Goal: Transaction & Acquisition: Book appointment/travel/reservation

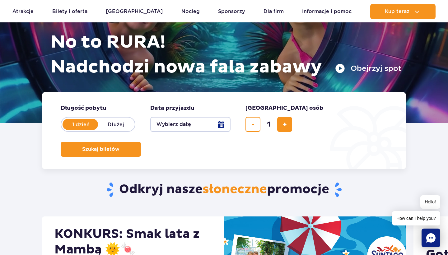
scroll to position [101, 0]
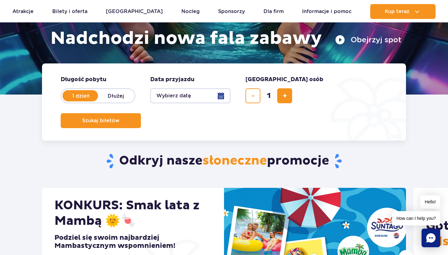
click at [176, 94] on button "Wybierz datę" at bounding box center [190, 95] width 80 height 15
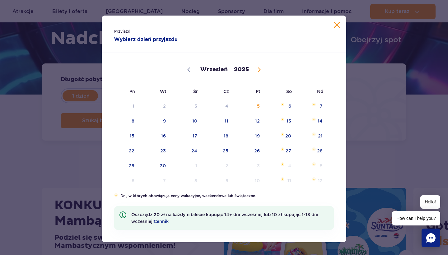
click at [335, 29] on div "Przyjazd Wybierz dzień przyjazdu" at bounding box center [224, 34] width 244 height 37
click at [337, 26] on button "Zamknij kalendarz" at bounding box center [337, 25] width 6 height 6
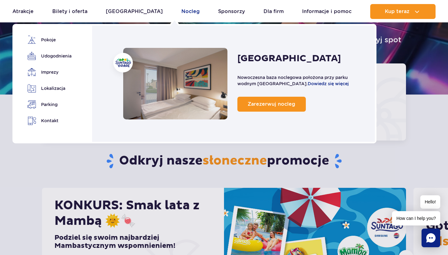
click at [181, 11] on link "Nocleg" at bounding box center [190, 11] width 18 height 15
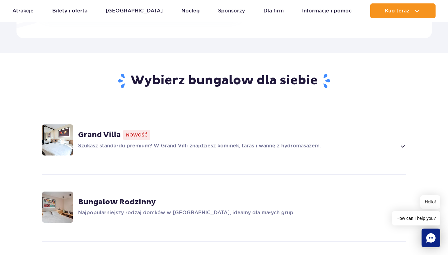
scroll to position [389, 0]
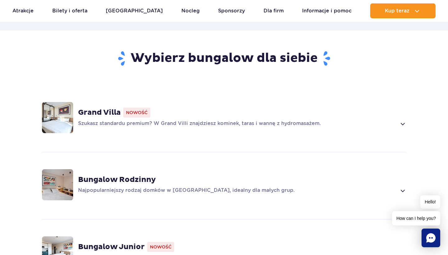
click at [164, 110] on div "Grand Villa Nowość Szukasz standardu premium? W Grand Villi znajdziesz kominek,…" at bounding box center [242, 118] width 328 height 20
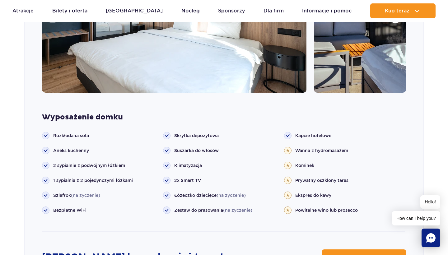
scroll to position [616, 0]
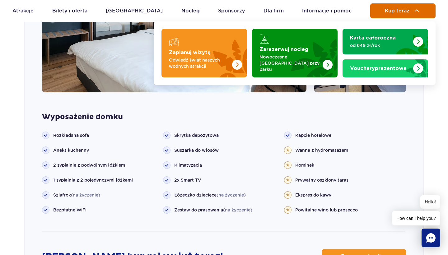
click at [416, 10] on img at bounding box center [416, 10] width 7 height 7
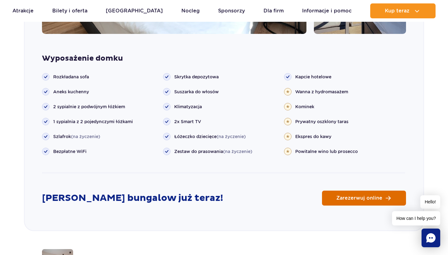
scroll to position [677, 0]
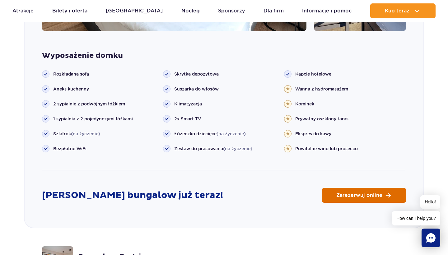
click at [375, 193] on span "Zarezerwuj online" at bounding box center [359, 195] width 46 height 5
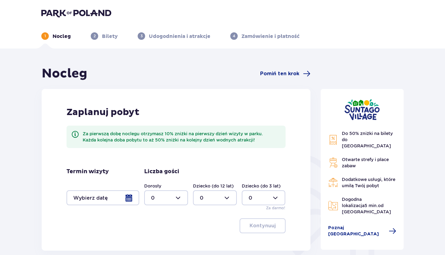
click at [170, 199] on div at bounding box center [166, 197] width 44 height 15
click at [153, 162] on p "2" at bounding box center [152, 163] width 3 height 7
type input "2"
click at [221, 198] on div at bounding box center [215, 197] width 44 height 15
click at [210, 146] on span "1" at bounding box center [215, 150] width 43 height 13
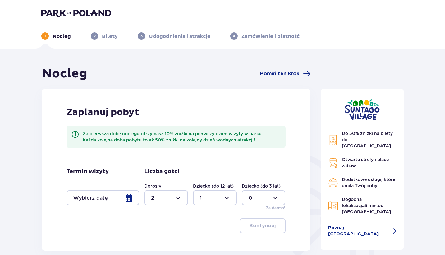
click at [212, 199] on div at bounding box center [215, 197] width 44 height 15
click at [203, 162] on div "2" at bounding box center [215, 163] width 30 height 7
type input "2"
click at [180, 198] on div at bounding box center [166, 197] width 44 height 15
click at [231, 166] on div "Zaplanuj pobyt Za pierwszą dobę noclegu otrzymasz 10% zniżki na pierwszy dzień …" at bounding box center [176, 170] width 269 height 162
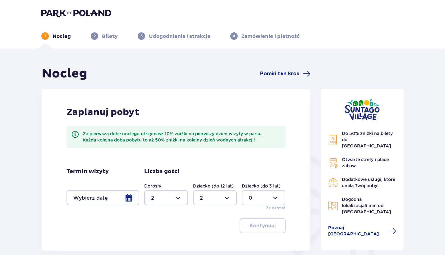
click at [131, 197] on div at bounding box center [103, 197] width 73 height 15
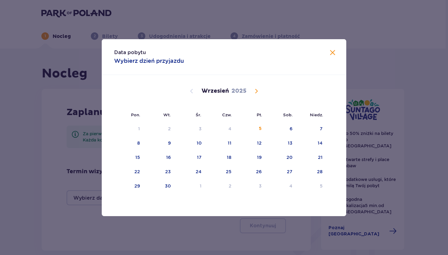
click at [255, 90] on span "Calendar" at bounding box center [255, 90] width 7 height 7
click at [169, 159] on div "14" at bounding box center [168, 157] width 5 height 6
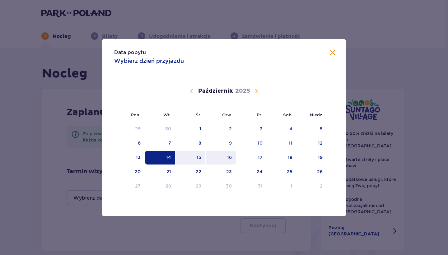
click at [234, 158] on div "16" at bounding box center [221, 158] width 31 height 14
type input "14.10.25 - 16.10.25"
type input "0"
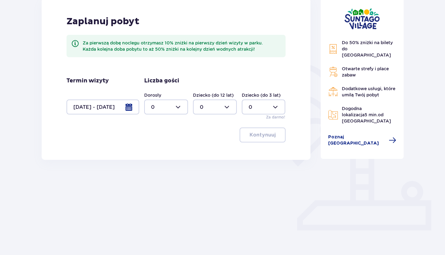
scroll to position [90, 0]
click at [162, 107] on div at bounding box center [166, 107] width 44 height 15
click at [155, 153] on div "2" at bounding box center [166, 152] width 30 height 7
type input "2"
click at [233, 109] on div at bounding box center [215, 107] width 44 height 15
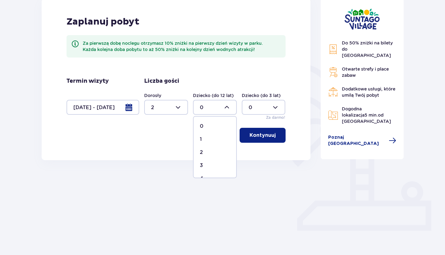
click at [206, 155] on div "2" at bounding box center [215, 152] width 30 height 7
type input "2"
click at [265, 133] on p "Kontynuuj" at bounding box center [263, 135] width 26 height 7
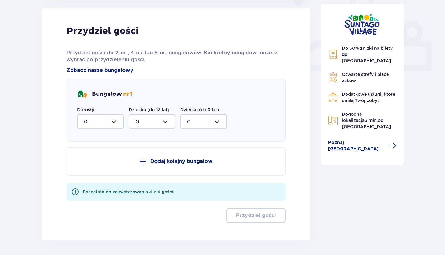
scroll to position [251, 0]
click at [101, 117] on div at bounding box center [100, 121] width 47 height 15
click at [89, 167] on div "2" at bounding box center [100, 166] width 33 height 7
type input "2"
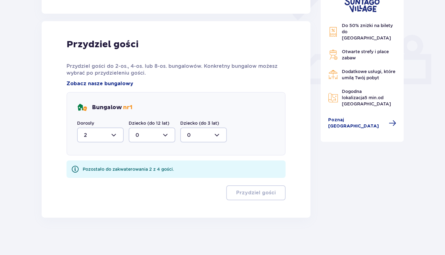
scroll to position [237, 0]
click at [145, 138] on div at bounding box center [152, 134] width 47 height 15
click at [137, 177] on p "2" at bounding box center [137, 180] width 3 height 7
type input "2"
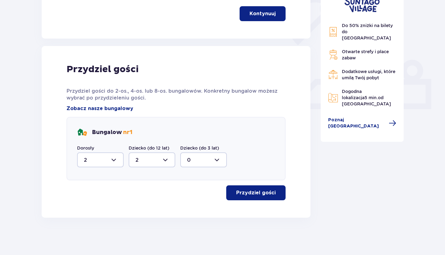
click at [266, 195] on p "Przydziel gości" at bounding box center [255, 192] width 39 height 7
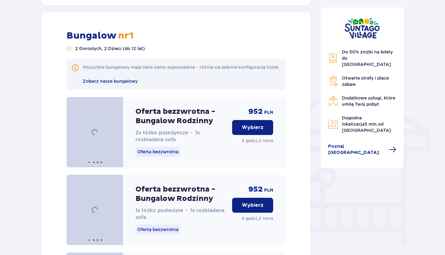
scroll to position [430, 0]
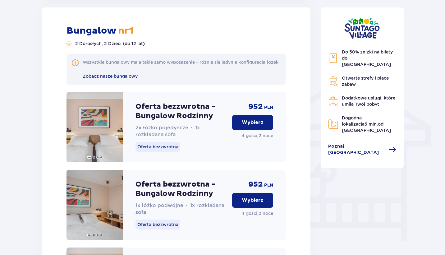
click at [260, 126] on p "Wybierz" at bounding box center [253, 122] width 22 height 7
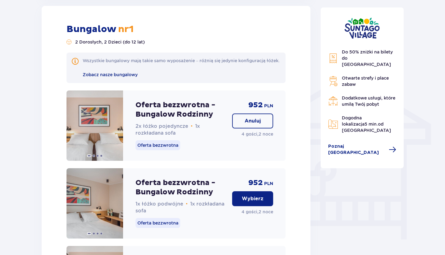
scroll to position [461, 0]
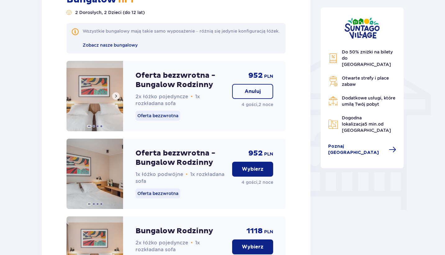
click at [92, 107] on img at bounding box center [95, 96] width 57 height 70
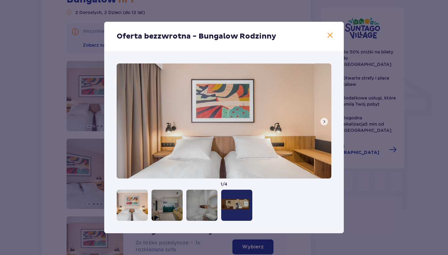
click at [327, 121] on button at bounding box center [323, 121] width 7 height 7
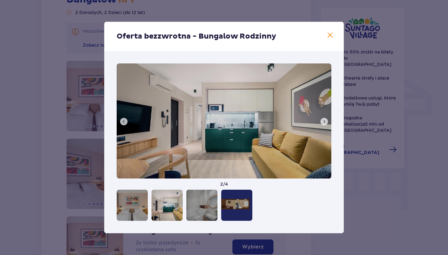
click at [327, 121] on button at bounding box center [323, 121] width 7 height 7
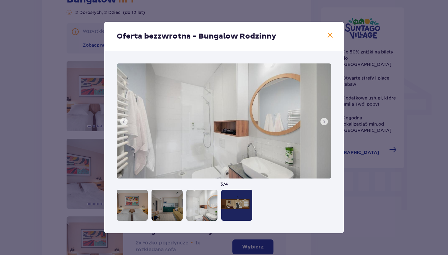
click at [327, 121] on button at bounding box center [323, 121] width 7 height 7
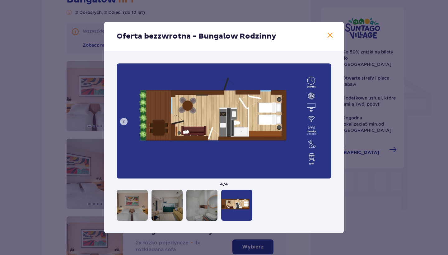
click at [327, 121] on img at bounding box center [224, 120] width 215 height 115
click at [329, 33] on span at bounding box center [329, 35] width 7 height 7
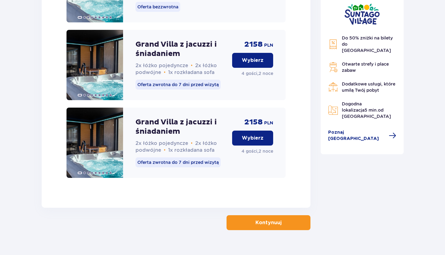
click at [283, 219] on span "button" at bounding box center [282, 222] width 7 height 7
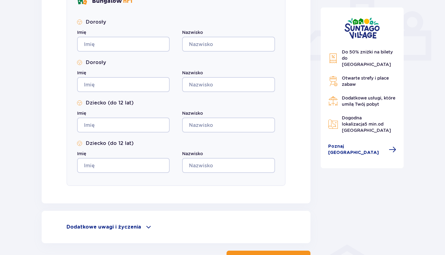
scroll to position [261, 0]
click at [124, 224] on p "Dodatkowe uwagi i życzenia" at bounding box center [104, 226] width 75 height 7
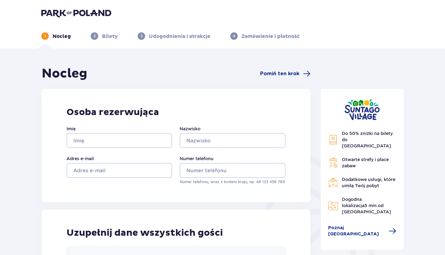
scroll to position [0, 0]
type input "Roman"
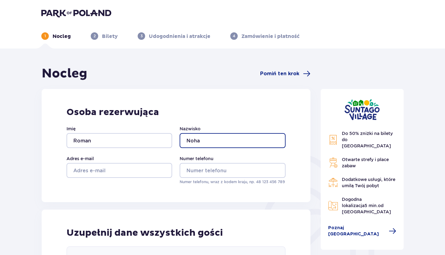
type input "Noha"
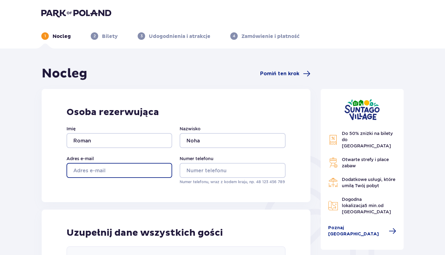
type input "roman.noha@gmail.com"
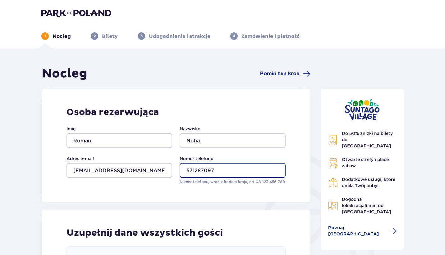
type input "571287097"
click at [208, 197] on div "Osoba rezerwująca Imię Roman Nazwisko Noha Adres e-mail roman.noha@gmail.com Nu…" at bounding box center [176, 145] width 269 height 113
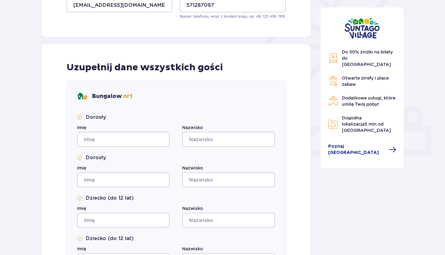
scroll to position [169, 0]
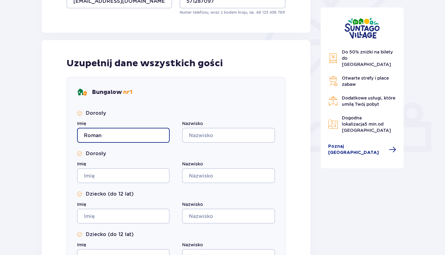
type input "Roman"
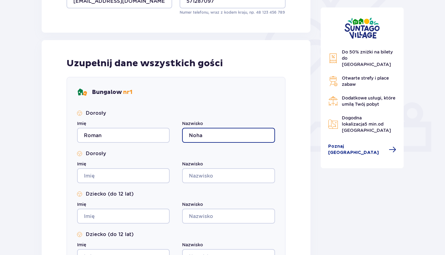
type input "Noha"
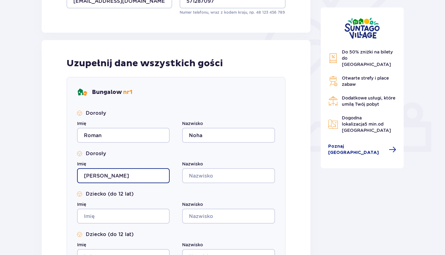
type input "Yevheniya"
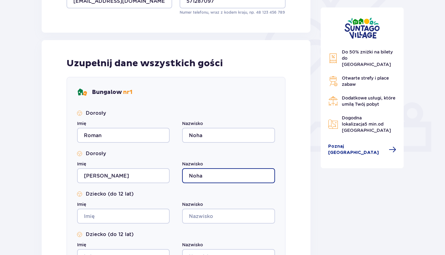
type input "Noha"
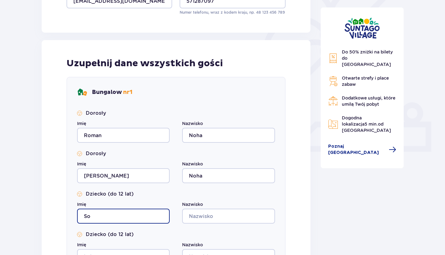
type input "S"
type input "Weronika"
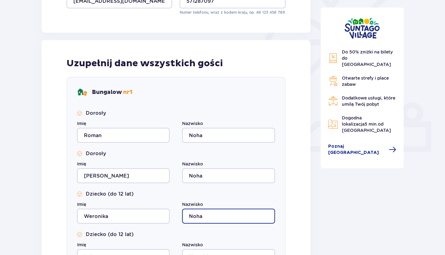
type input "Noha"
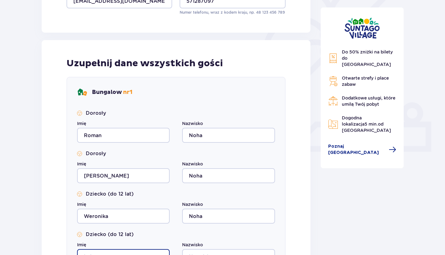
scroll to position [174, 0]
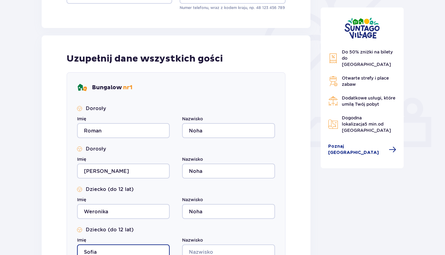
type input "Sofia"
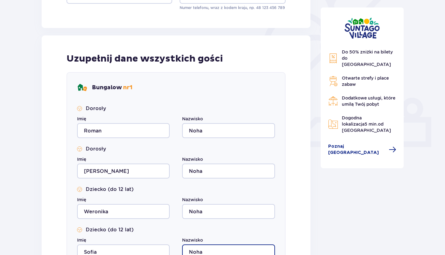
type input "Noha"
click at [40, 163] on div "Nocleg Pomiń ten krok Osoba rezerwująca Imię Roman Nazwisko Noha Adres e-mail r…" at bounding box center [176, 173] width 279 height 563
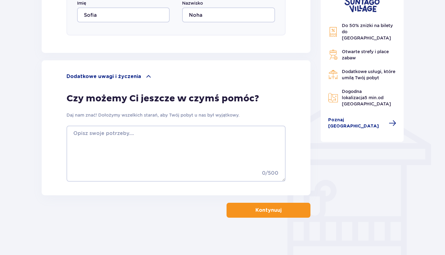
scroll to position [411, 0]
click at [290, 215] on button "Kontynuuj" at bounding box center [269, 210] width 84 height 15
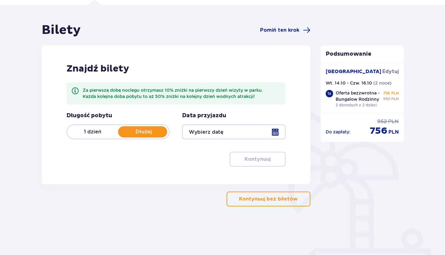
scroll to position [44, 0]
click at [275, 133] on div at bounding box center [233, 131] width 103 height 15
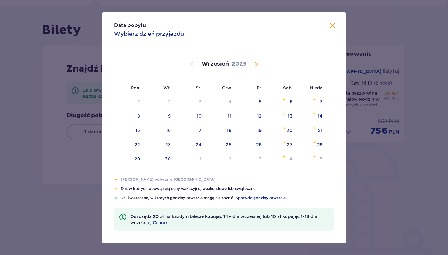
click at [258, 64] on span "Calendar" at bounding box center [255, 63] width 7 height 7
click at [186, 66] on div "Listopad 2025" at bounding box center [224, 63] width 206 height 7
click at [197, 63] on div "Listopad 2025" at bounding box center [224, 63] width 206 height 7
click at [191, 64] on span "Calendar" at bounding box center [191, 63] width 7 height 7
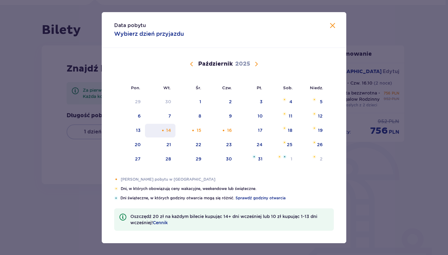
click at [168, 130] on div "14" at bounding box center [168, 130] width 5 height 6
click at [198, 129] on div "15" at bounding box center [199, 130] width 5 height 6
type input "14.10.25 - 15.10.25"
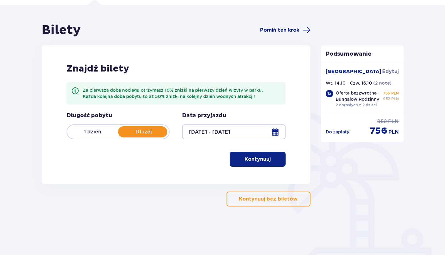
click at [272, 163] on span "button" at bounding box center [271, 158] width 7 height 7
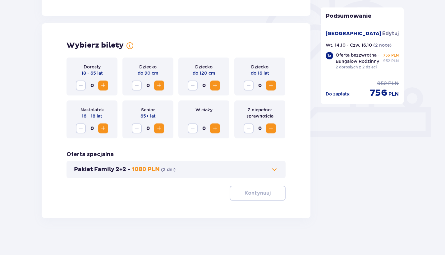
scroll to position [185, 0]
click at [105, 83] on span "Increase" at bounding box center [102, 84] width 7 height 7
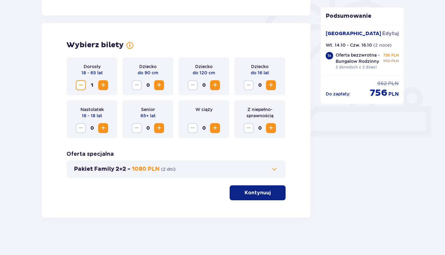
click at [105, 83] on span "Increase" at bounding box center [102, 84] width 7 height 7
click at [114, 171] on p "Pakiet Family 2+2 -" at bounding box center [102, 168] width 57 height 7
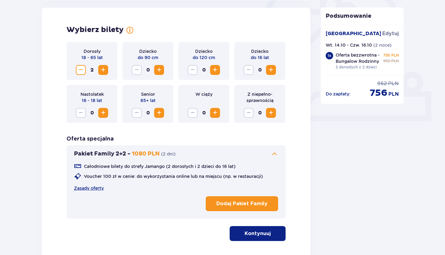
scroll to position [200, 0]
click at [270, 71] on span "Increase" at bounding box center [270, 69] width 7 height 7
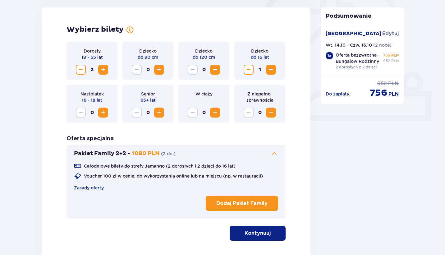
click at [270, 71] on span "Increase" at bounding box center [270, 69] width 7 height 7
click at [239, 139] on div "Oferta specjalna Pakiet Family 2+2 - 1080 PLN ( 2 dni ) Całodniowe bilety do st…" at bounding box center [176, 176] width 219 height 83
click at [275, 155] on span at bounding box center [274, 153] width 7 height 7
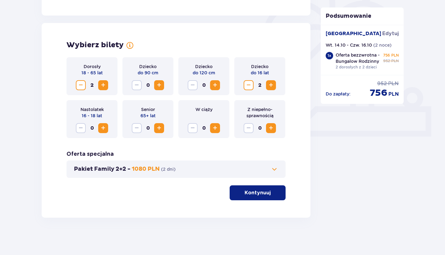
click at [254, 191] on p "Kontynuuj" at bounding box center [258, 192] width 26 height 7
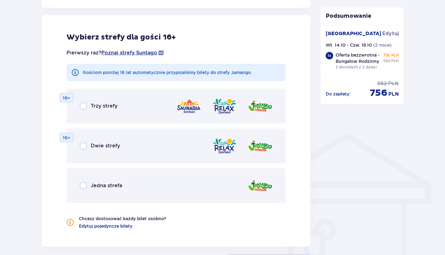
scroll to position [372, 0]
click at [82, 184] on input "radio" at bounding box center [83, 185] width 7 height 7
radio input "true"
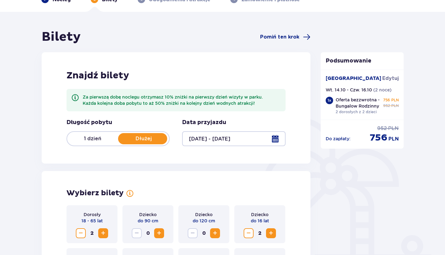
scroll to position [36, 0]
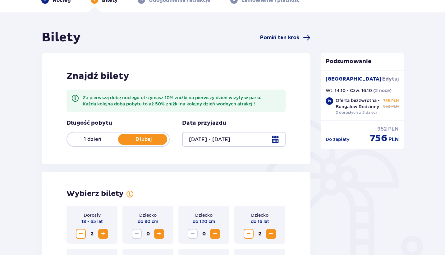
click at [290, 36] on span "Pomiń ten krok" at bounding box center [279, 37] width 39 height 7
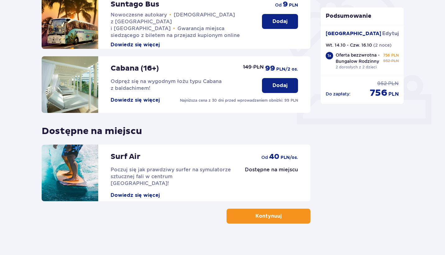
scroll to position [197, 0]
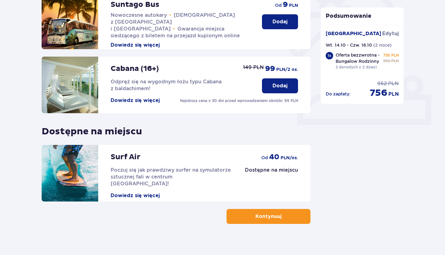
click at [261, 213] on p "Kontynuuj" at bounding box center [269, 216] width 26 height 7
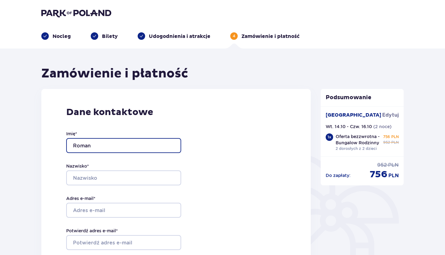
type input "Roman"
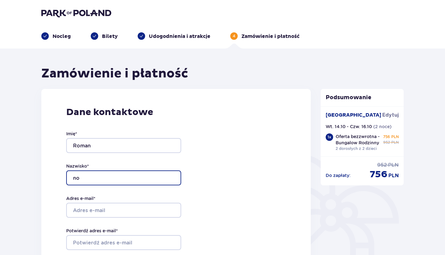
type input "n"
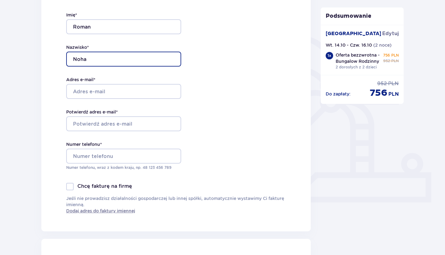
scroll to position [135, 0]
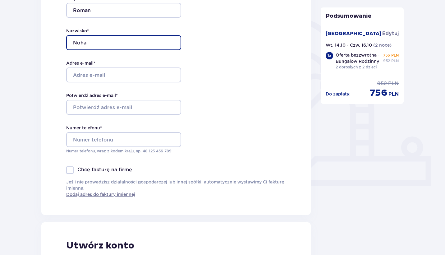
type input "Noha"
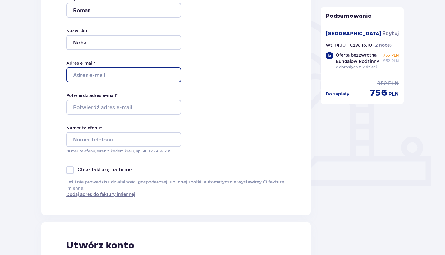
type input "roman.noha@gmail.com"
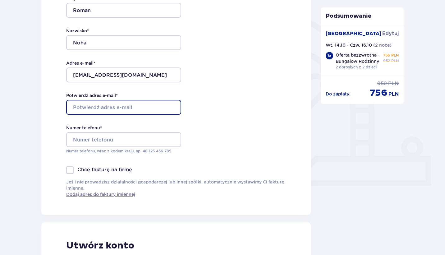
type input "roman.noha@gmail.com"
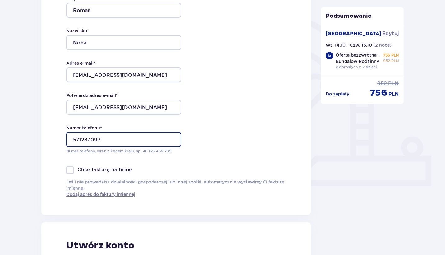
type input "571287097"
click at [227, 149] on div "Dane kontaktowe Imię * Roman Nazwisko * Noha Adres e-mail * roman.noha@gmail.co…" at bounding box center [176, 84] width 270 height 261
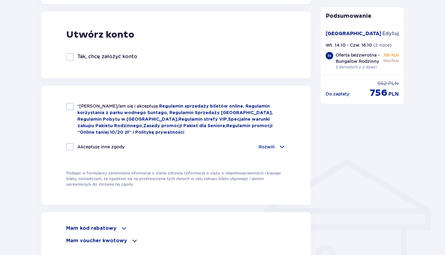
scroll to position [364, 0]
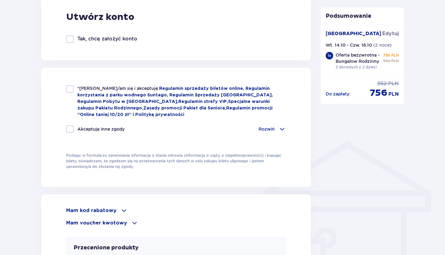
click at [72, 90] on div at bounding box center [69, 88] width 7 height 7
checkbox input "true"
click at [71, 126] on div at bounding box center [69, 128] width 7 height 7
checkbox input "true"
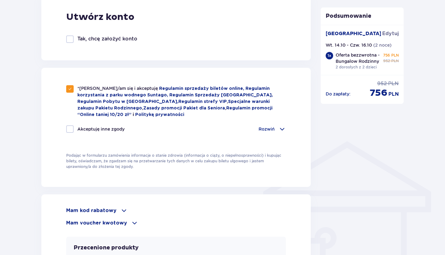
checkbox input "true"
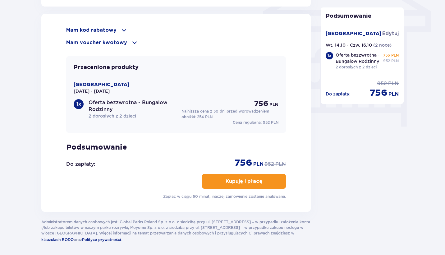
scroll to position [545, 0]
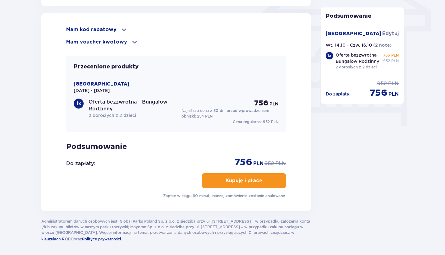
click at [122, 30] on span at bounding box center [123, 29] width 7 height 7
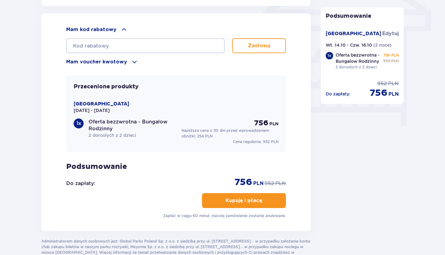
click at [245, 197] on button "Kupuję i płacę" at bounding box center [244, 200] width 84 height 15
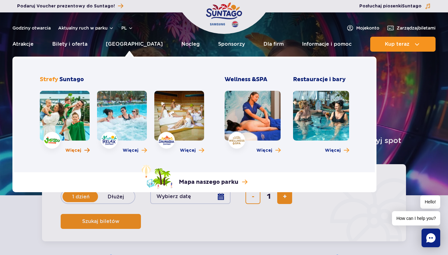
click at [75, 151] on span "Więcej" at bounding box center [73, 150] width 16 height 6
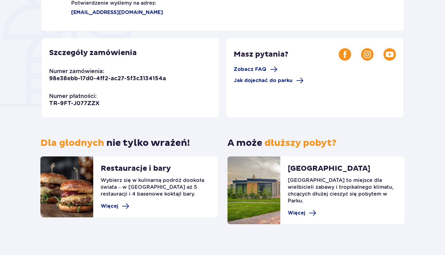
scroll to position [147, 0]
click at [299, 210] on span "Więcej" at bounding box center [296, 213] width 17 height 7
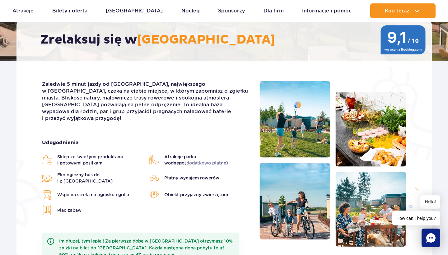
scroll to position [129, 0]
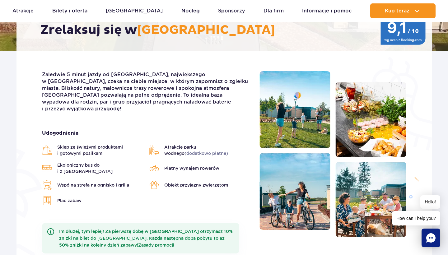
click at [145, 157] on ul "Sklep ze świeżymi produktami i gotowymi posiłkami Atrakcje parku wodnego (dodat…" at bounding box center [146, 175] width 208 height 62
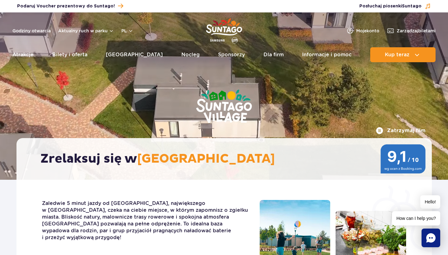
scroll to position [0, 0]
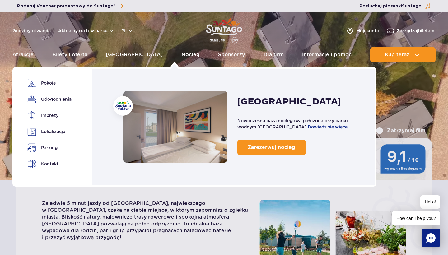
click at [181, 55] on link "Nocleg" at bounding box center [190, 54] width 18 height 15
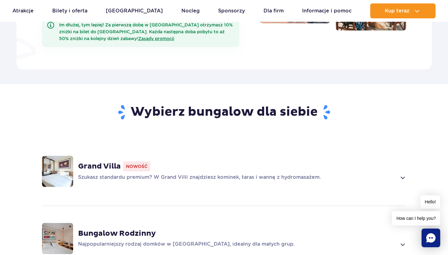
scroll to position [335, 0]
click at [106, 161] on strong "Grand Villa" at bounding box center [99, 165] width 43 height 9
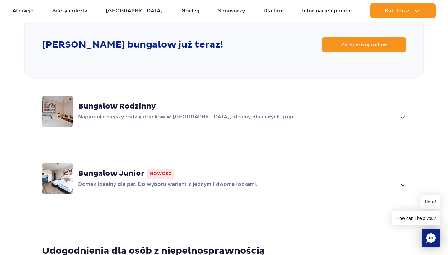
scroll to position [830, 0]
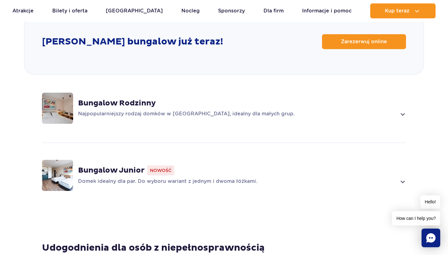
click at [128, 99] on strong "Bungalow Rodzinny" at bounding box center [117, 103] width 78 height 9
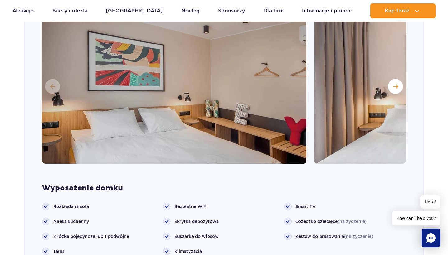
scroll to position [625, 0]
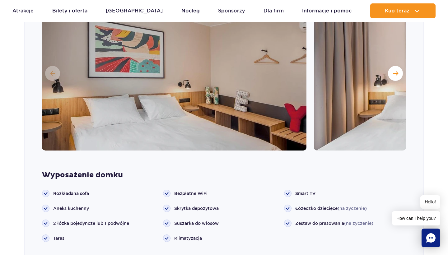
click at [232, 66] on img at bounding box center [174, 72] width 264 height 155
click at [214, 93] on img at bounding box center [174, 72] width 264 height 155
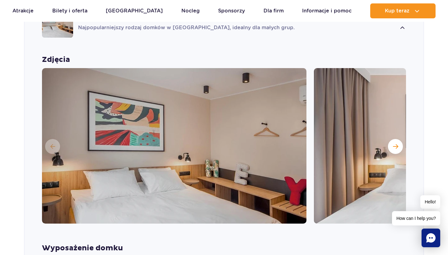
scroll to position [552, 0]
click at [390, 139] on button "Następny slajd" at bounding box center [395, 146] width 15 height 15
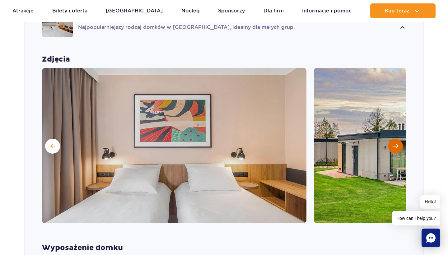
click at [390, 139] on button "Następny slajd" at bounding box center [395, 146] width 15 height 15
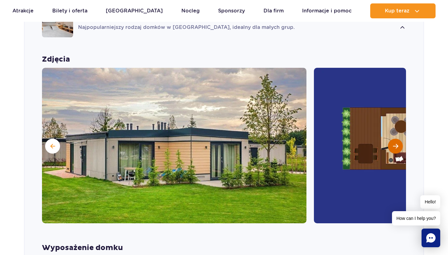
click at [397, 140] on button "Następny slajd" at bounding box center [395, 146] width 15 height 15
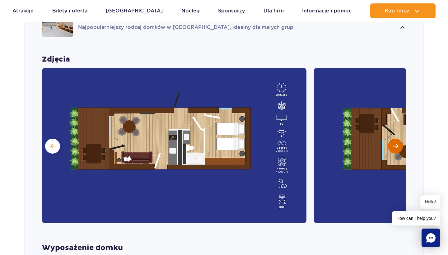
click at [401, 139] on button "Następny slajd" at bounding box center [395, 146] width 15 height 15
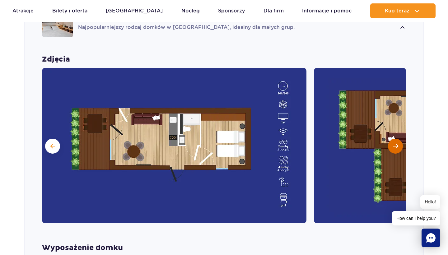
click at [401, 139] on button "Następny slajd" at bounding box center [395, 146] width 15 height 15
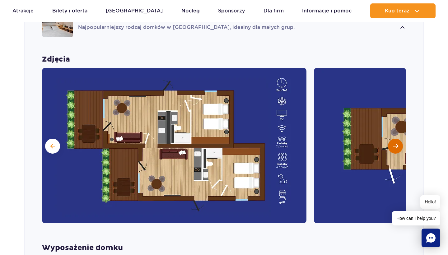
click at [401, 139] on button "Następny slajd" at bounding box center [395, 146] width 15 height 15
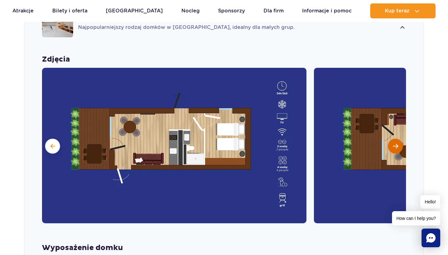
click at [401, 139] on button "Następny slajd" at bounding box center [395, 146] width 15 height 15
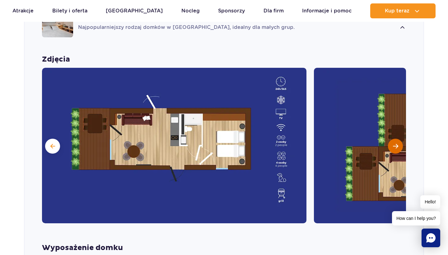
click at [401, 139] on button "Następny slajd" at bounding box center [395, 146] width 15 height 15
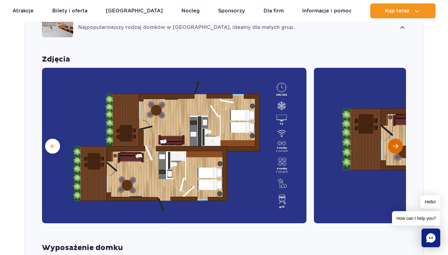
click at [401, 139] on button "Następny slajd" at bounding box center [395, 146] width 15 height 15
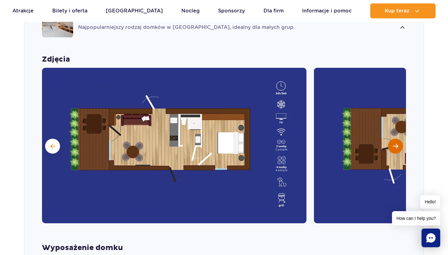
click at [401, 139] on button "Następny slajd" at bounding box center [395, 146] width 15 height 15
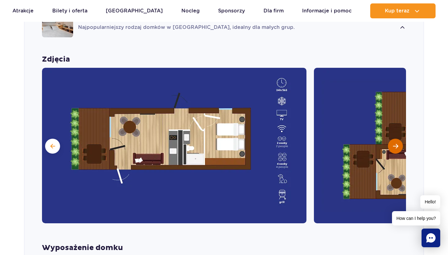
click at [401, 139] on button "Następny slajd" at bounding box center [395, 146] width 15 height 15
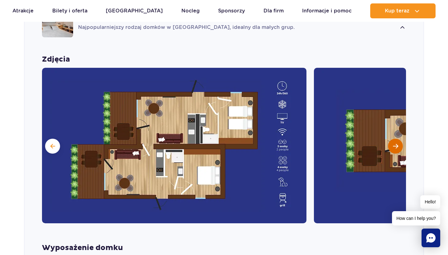
click at [401, 139] on button "Następny slajd" at bounding box center [395, 146] width 15 height 15
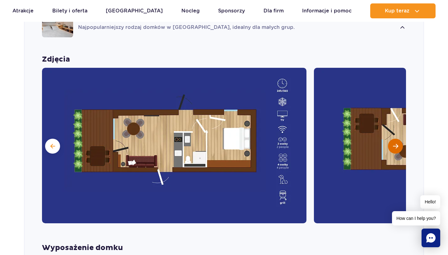
click at [395, 139] on button "Następny slajd" at bounding box center [395, 146] width 15 height 15
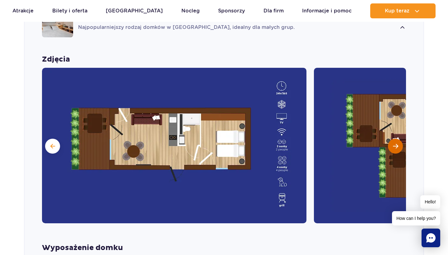
click at [395, 139] on button "Następny slajd" at bounding box center [395, 146] width 15 height 15
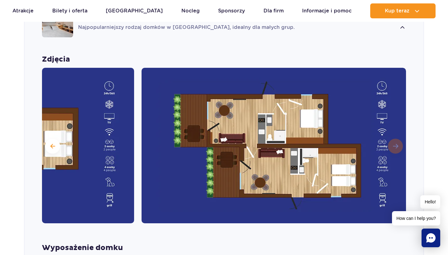
click at [395, 133] on img at bounding box center [273, 145] width 264 height 155
click at [50, 143] on span at bounding box center [52, 146] width 5 height 6
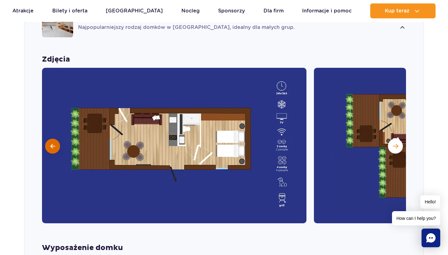
click at [50, 143] on span at bounding box center [52, 146] width 5 height 6
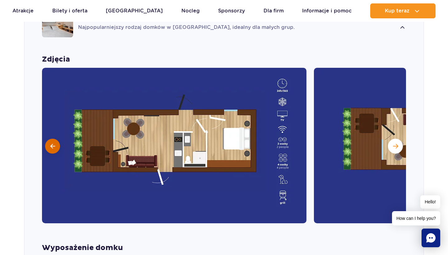
click at [50, 143] on span at bounding box center [52, 146] width 5 height 6
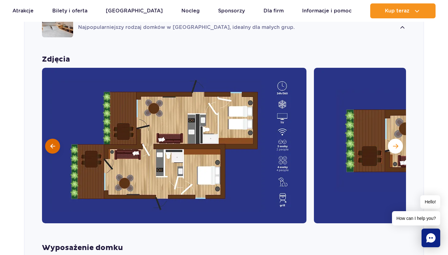
click at [50, 143] on span at bounding box center [52, 146] width 5 height 6
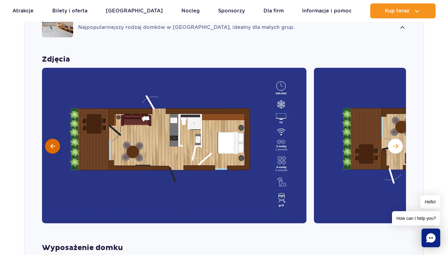
click at [50, 143] on span at bounding box center [52, 146] width 5 height 6
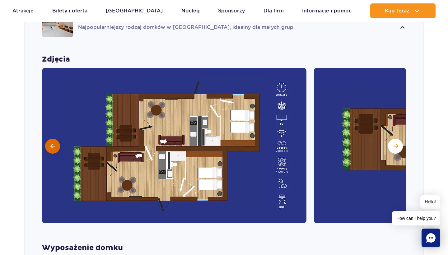
click at [50, 143] on span at bounding box center [52, 146] width 5 height 6
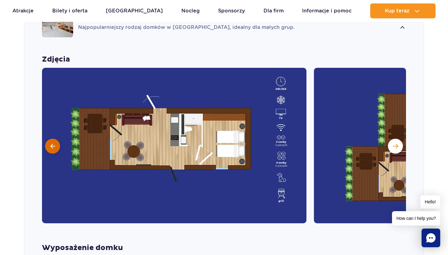
click at [50, 143] on span at bounding box center [52, 146] width 5 height 6
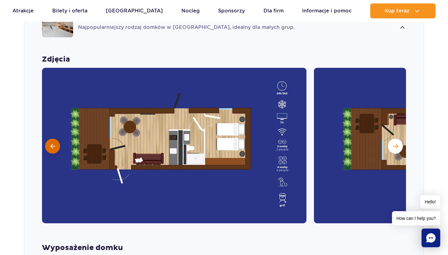
click at [50, 143] on span at bounding box center [52, 146] width 5 height 6
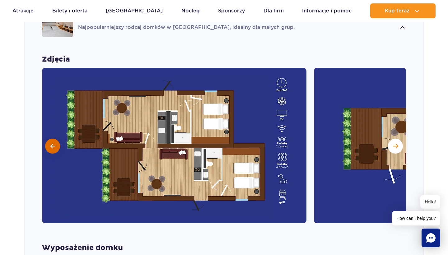
click at [50, 143] on span at bounding box center [52, 146] width 5 height 6
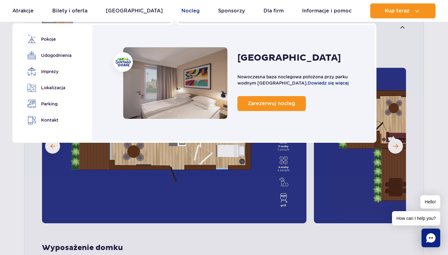
click at [181, 8] on link "Nocleg" at bounding box center [190, 10] width 18 height 15
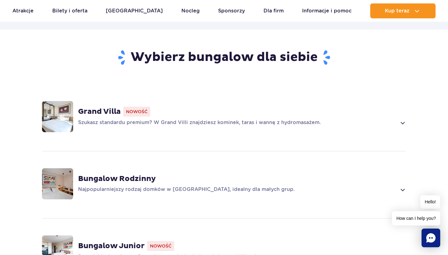
scroll to position [467, 0]
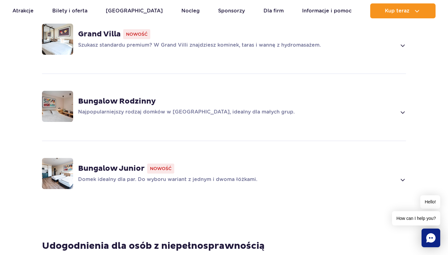
click at [200, 42] on p "Szukasz standardu premium? W Grand Villi znajdziesz kominek, taras i wannę z hy…" at bounding box center [237, 45] width 318 height 7
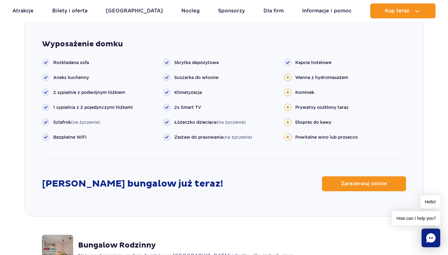
scroll to position [751, 0]
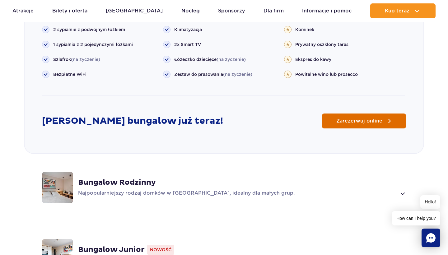
click at [369, 113] on link "Zarezerwuj online" at bounding box center [364, 120] width 84 height 15
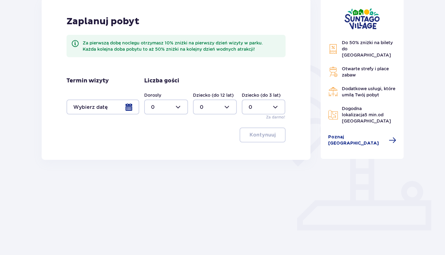
scroll to position [90, 0]
click at [166, 107] on div at bounding box center [166, 107] width 44 height 15
click at [158, 153] on div "2" at bounding box center [166, 152] width 30 height 7
type input "2"
click at [127, 107] on div at bounding box center [103, 107] width 73 height 15
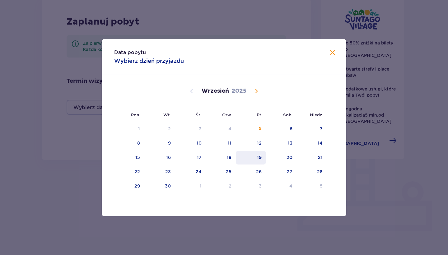
click at [261, 159] on div "19" at bounding box center [259, 157] width 5 height 6
click at [282, 159] on div "20" at bounding box center [281, 158] width 31 height 14
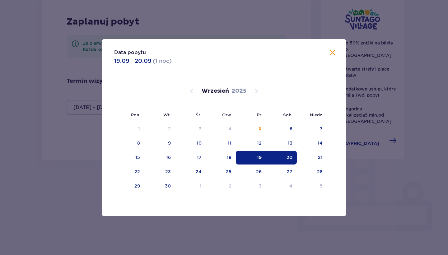
type input "[DATE] - [DATE]"
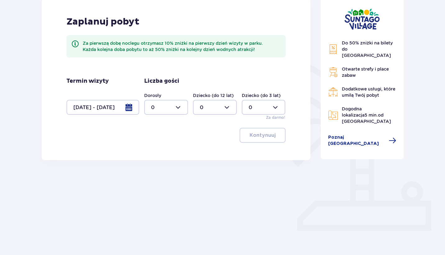
click at [346, 136] on div "Do 50% zniżki na bilety do [GEOGRAPHIC_DATA] Otwarte strefy i place zabaw Dodat…" at bounding box center [362, 78] width 83 height 161
click at [163, 107] on div at bounding box center [166, 107] width 44 height 15
click at [158, 154] on div "2" at bounding box center [166, 152] width 30 height 7
type input "2"
click at [263, 130] on button "Kontynuuj" at bounding box center [263, 135] width 46 height 15
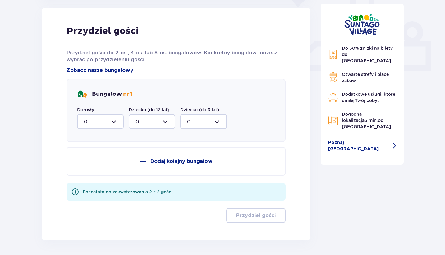
scroll to position [251, 0]
click at [116, 122] on div at bounding box center [100, 121] width 47 height 15
click at [90, 166] on div "2" at bounding box center [100, 166] width 33 height 7
type input "2"
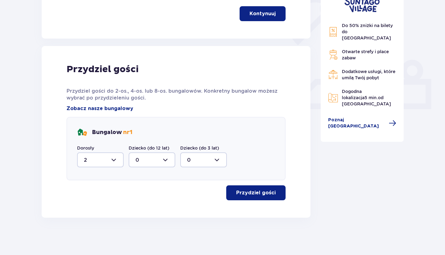
click at [249, 197] on button "Przydziel gości" at bounding box center [255, 192] width 59 height 15
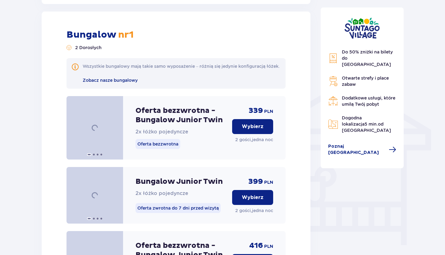
scroll to position [430, 0]
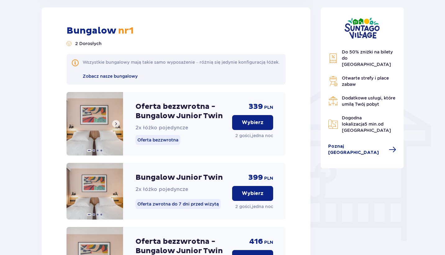
click at [103, 129] on img at bounding box center [95, 123] width 57 height 63
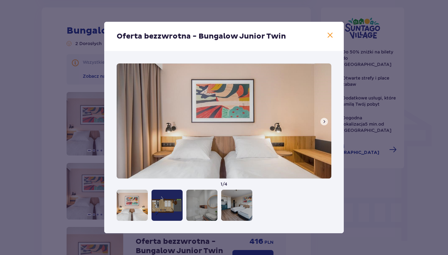
click at [323, 121] on span at bounding box center [323, 121] width 5 height 5
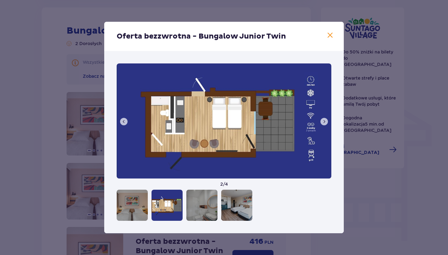
click at [323, 121] on span at bounding box center [323, 121] width 5 height 5
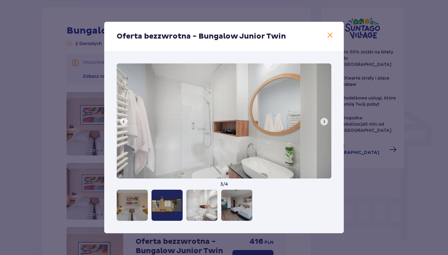
click at [323, 121] on span at bounding box center [323, 121] width 5 height 5
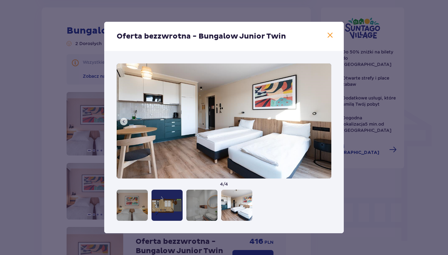
click at [332, 35] on span at bounding box center [329, 35] width 7 height 7
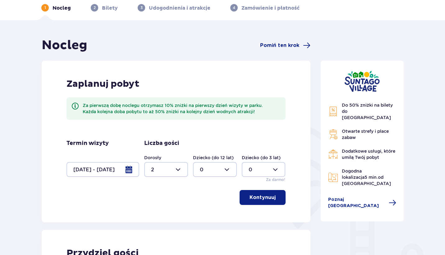
scroll to position [55, 0]
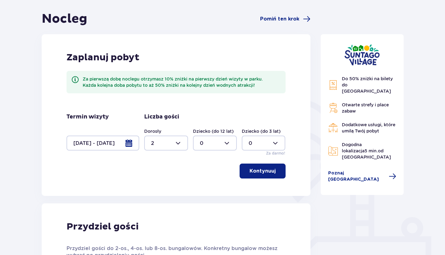
click at [217, 141] on div at bounding box center [215, 143] width 44 height 15
click at [204, 190] on div "2" at bounding box center [215, 188] width 30 height 7
type input "2"
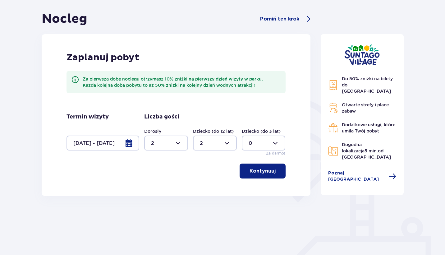
click at [267, 169] on p "Kontynuuj" at bounding box center [263, 171] width 26 height 7
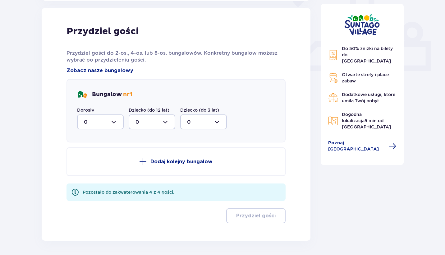
scroll to position [251, 0]
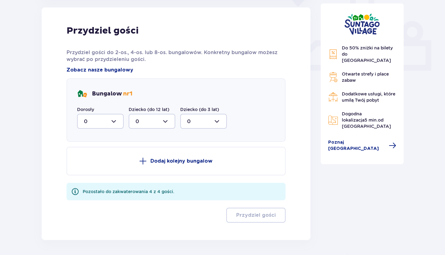
click at [110, 119] on div at bounding box center [100, 121] width 47 height 15
click at [84, 167] on p "2" at bounding box center [85, 166] width 3 height 7
type input "2"
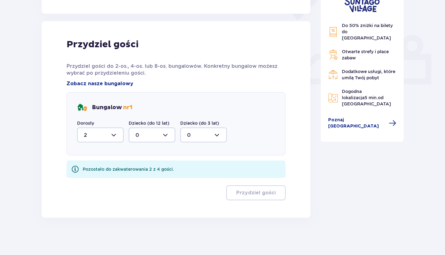
click at [141, 130] on div at bounding box center [152, 134] width 47 height 15
click at [140, 178] on div "2" at bounding box center [152, 180] width 33 height 7
type input "2"
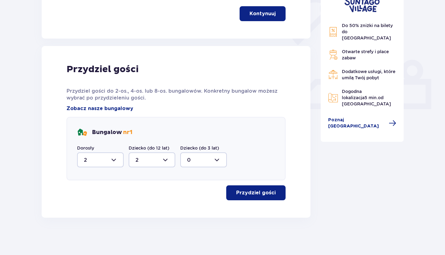
scroll to position [212, 0]
click at [261, 189] on button "Przydziel gości" at bounding box center [255, 192] width 59 height 15
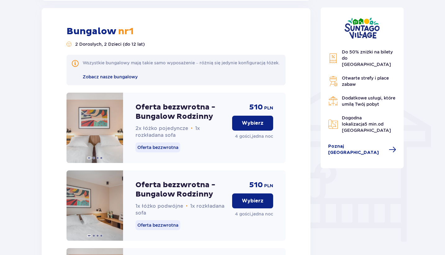
scroll to position [430, 0]
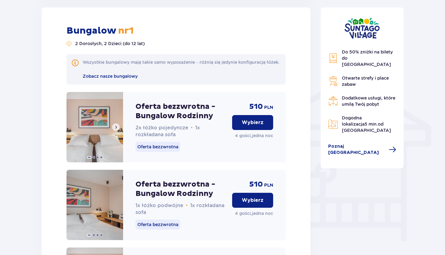
click at [99, 135] on img at bounding box center [95, 127] width 57 height 70
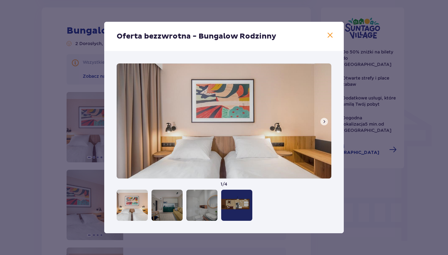
click at [172, 207] on div at bounding box center [166, 205] width 31 height 31
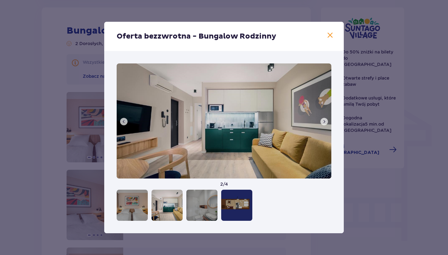
click at [218, 134] on img at bounding box center [224, 120] width 215 height 115
click at [331, 33] on span at bounding box center [329, 35] width 7 height 7
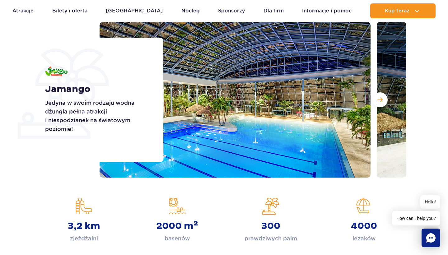
scroll to position [80, 0]
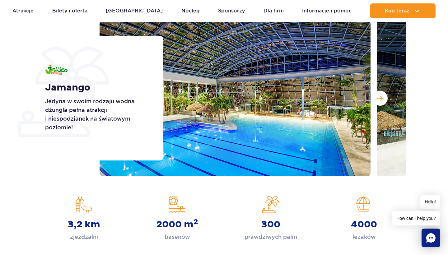
click at [269, 113] on img at bounding box center [234, 98] width 271 height 155
click at [381, 102] on button "Następny slajd" at bounding box center [379, 98] width 15 height 15
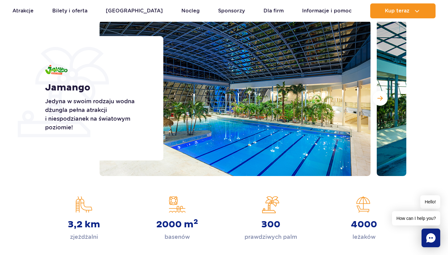
click at [261, 112] on img at bounding box center [234, 98] width 271 height 155
click at [382, 100] on span "Następny slajd" at bounding box center [379, 98] width 5 height 6
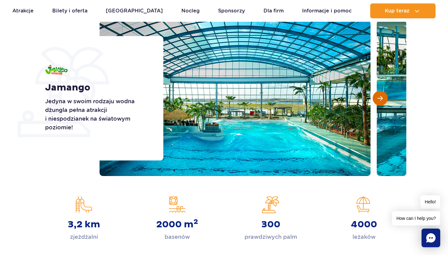
click at [382, 100] on span "Następny slajd" at bounding box center [379, 98] width 5 height 6
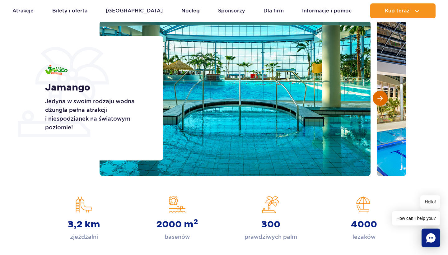
click at [382, 100] on span "Następny slajd" at bounding box center [379, 98] width 5 height 6
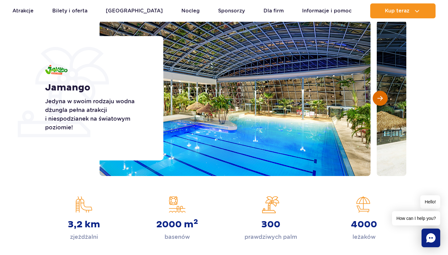
click at [382, 100] on span "Następny slajd" at bounding box center [379, 98] width 5 height 6
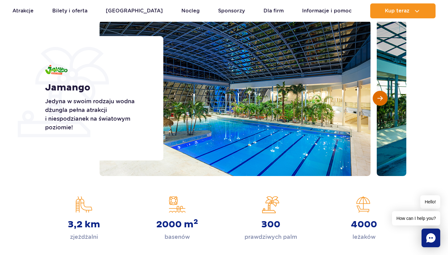
click at [382, 100] on span "Następny slajd" at bounding box center [379, 98] width 5 height 6
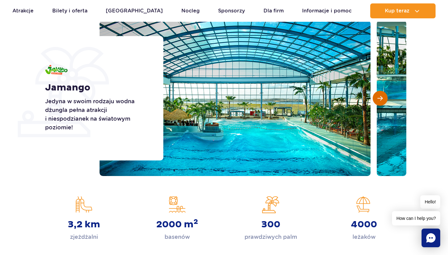
click at [382, 100] on span "Następny slajd" at bounding box center [379, 98] width 5 height 6
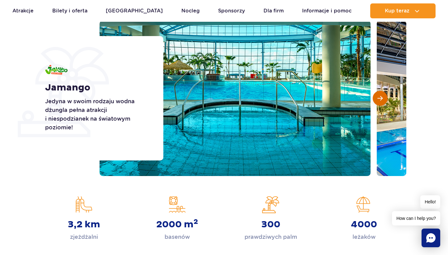
click at [382, 100] on span "Następny slajd" at bounding box center [379, 98] width 5 height 6
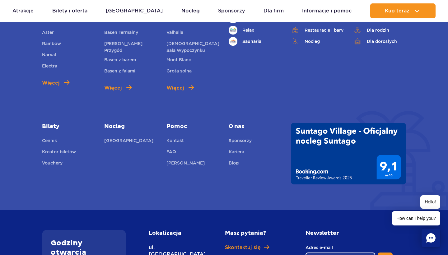
scroll to position [1629, 0]
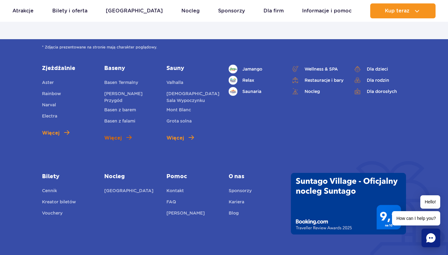
click at [123, 134] on link "Więcej" at bounding box center [117, 137] width 27 height 7
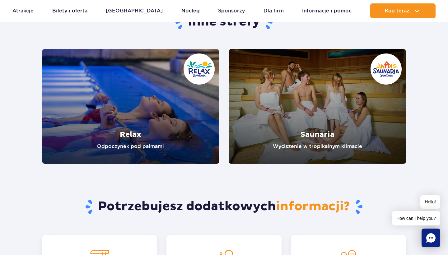
scroll to position [1094, 0]
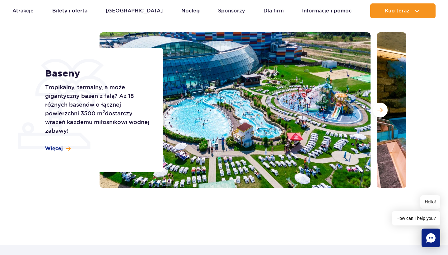
scroll to position [70, 0]
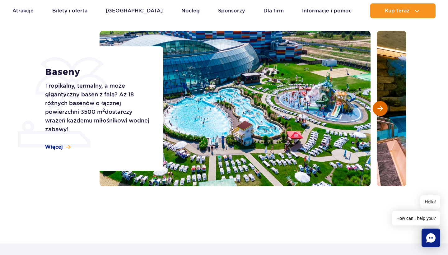
click at [383, 104] on button "Następny slajd" at bounding box center [379, 108] width 15 height 15
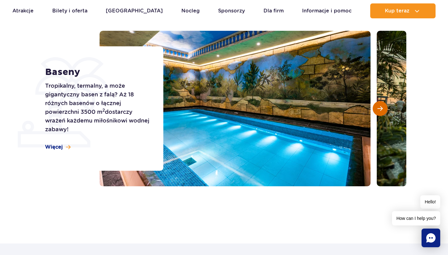
click at [383, 104] on button "Następny slajd" at bounding box center [379, 108] width 15 height 15
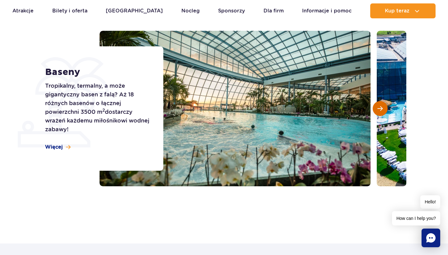
click at [383, 104] on button "Następny slajd" at bounding box center [379, 108] width 15 height 15
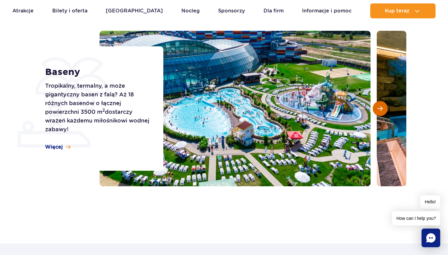
click at [383, 104] on button "Następny slajd" at bounding box center [379, 108] width 15 height 15
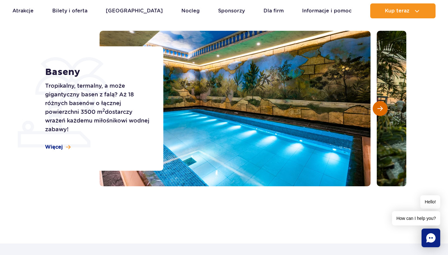
click at [383, 104] on button "Następny slajd" at bounding box center [379, 108] width 15 height 15
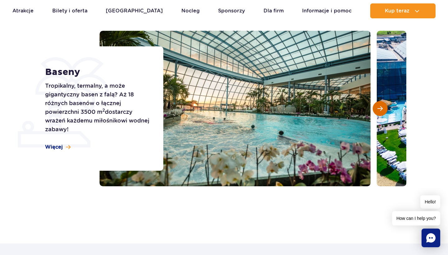
click at [383, 104] on button "Następny slajd" at bounding box center [379, 108] width 15 height 15
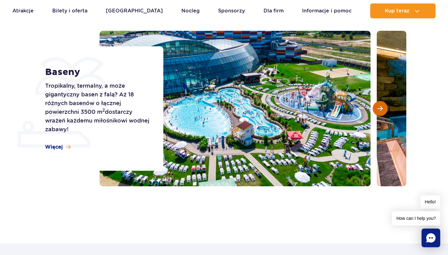
click at [383, 104] on button "Następny slajd" at bounding box center [379, 108] width 15 height 15
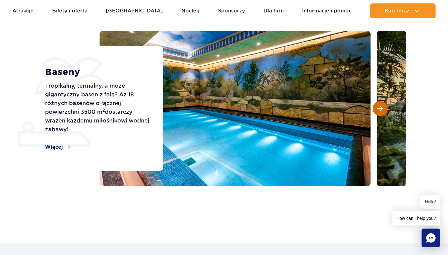
click at [383, 104] on button "Następny slajd" at bounding box center [379, 108] width 15 height 15
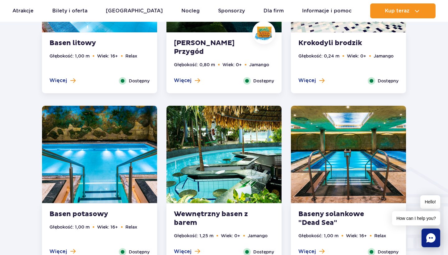
scroll to position [525, 0]
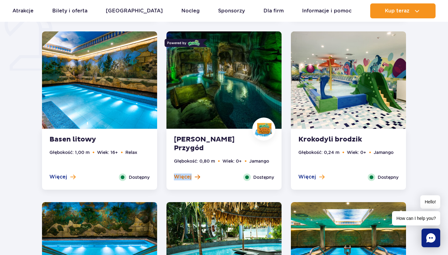
click at [187, 176] on span "Więcej" at bounding box center [183, 176] width 18 height 7
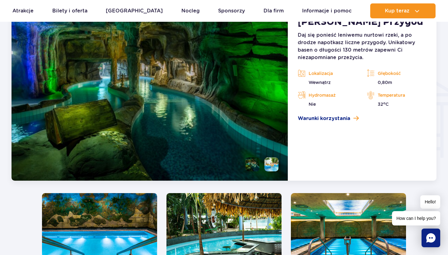
scroll to position [715, 0]
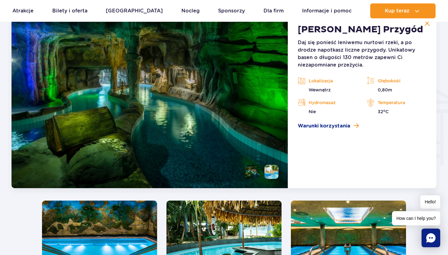
click at [225, 132] on img at bounding box center [150, 101] width 276 height 174
click at [272, 177] on li at bounding box center [271, 172] width 14 height 14
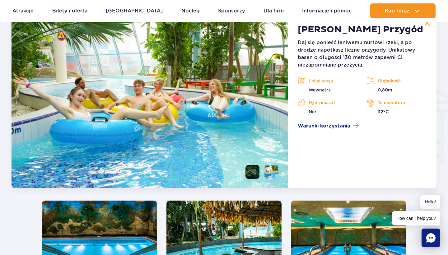
click at [252, 175] on li at bounding box center [252, 172] width 14 height 14
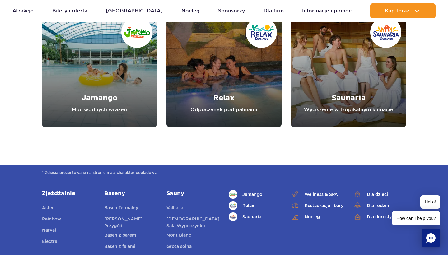
scroll to position [1916, 0]
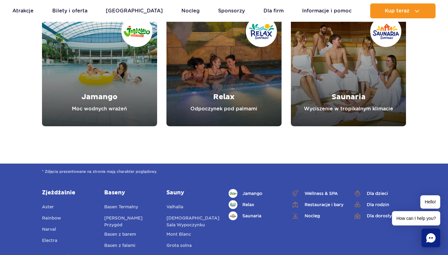
click at [84, 96] on link "Jamango" at bounding box center [99, 68] width 115 height 115
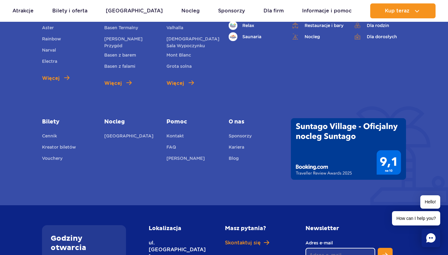
scroll to position [1637, 0]
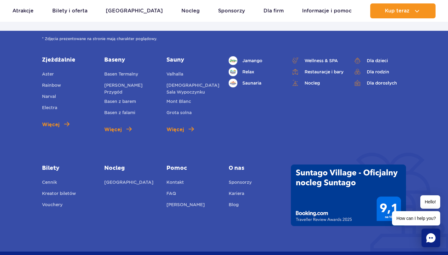
click at [117, 56] on link "Baseny" at bounding box center [130, 59] width 53 height 7
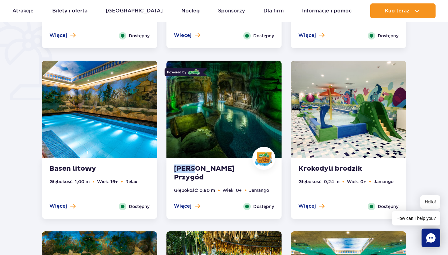
scroll to position [491, 0]
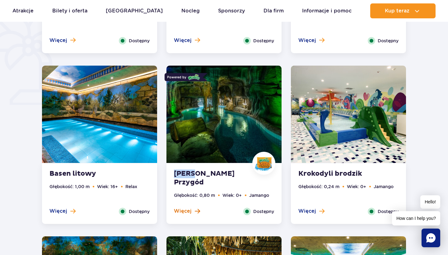
click at [185, 212] on span "Więcej" at bounding box center [183, 211] width 18 height 7
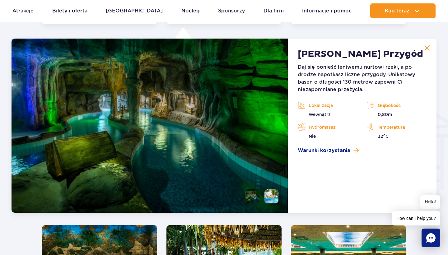
scroll to position [692, 0]
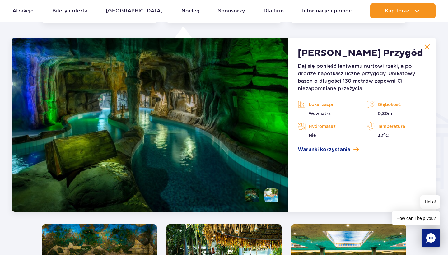
click at [163, 151] on img at bounding box center [150, 125] width 276 height 174
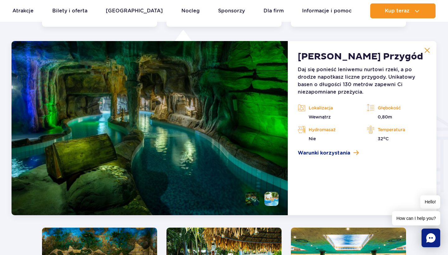
scroll to position [669, 0]
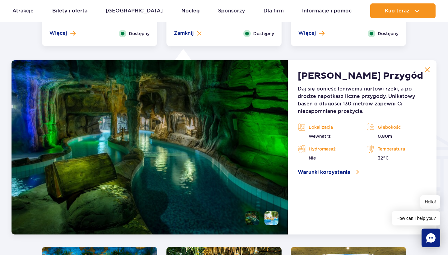
click at [112, 151] on img at bounding box center [150, 147] width 276 height 174
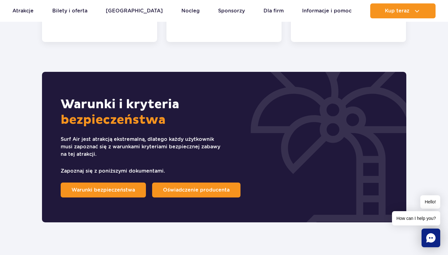
scroll to position [441, 0]
